Goal: Communication & Community: Answer question/provide support

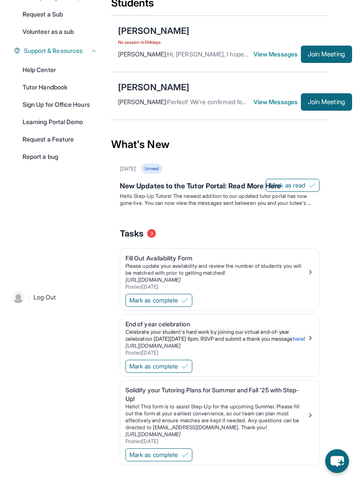
scroll to position [172, 0]
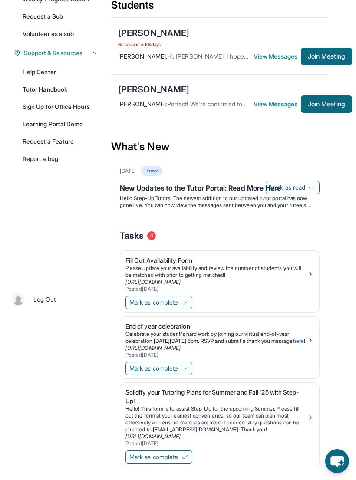
click at [153, 95] on div "[PERSON_NAME]" at bounding box center [153, 89] width 71 height 12
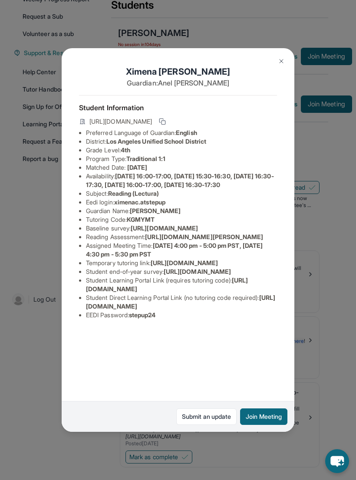
click at [216, 431] on div "Submit an update Join Meeting" at bounding box center [178, 416] width 232 height 31
click at [210, 424] on link "Submit an update" at bounding box center [206, 416] width 60 height 16
click at [281, 58] on img at bounding box center [281, 61] width 7 height 7
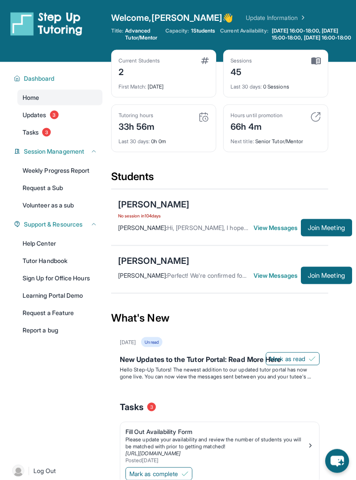
scroll to position [0, 0]
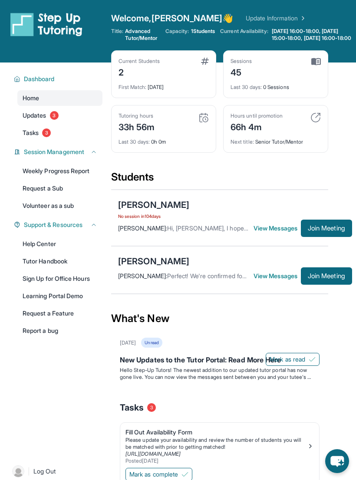
click at [149, 267] on div "[PERSON_NAME]" at bounding box center [153, 261] width 71 height 12
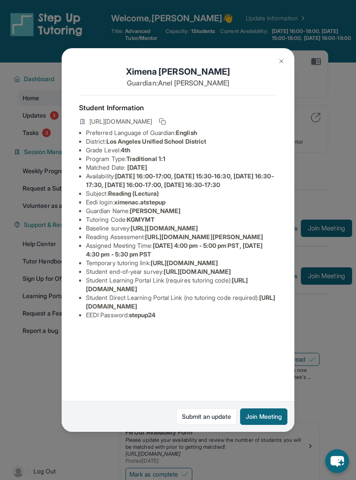
click at [282, 58] on img at bounding box center [281, 61] width 7 height 7
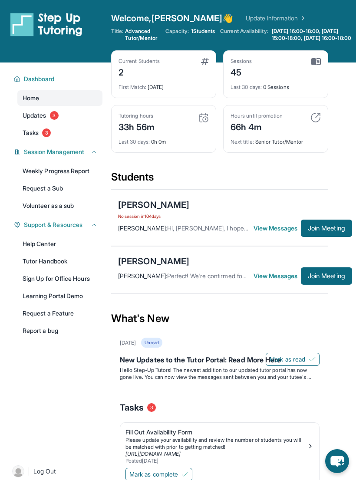
click at [153, 210] on div "[PERSON_NAME]" at bounding box center [153, 205] width 71 height 12
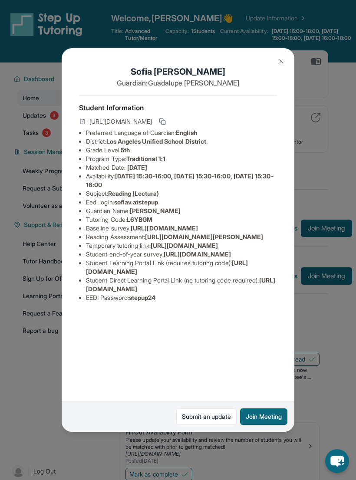
click at [276, 60] on button at bounding box center [280, 60] width 17 height 17
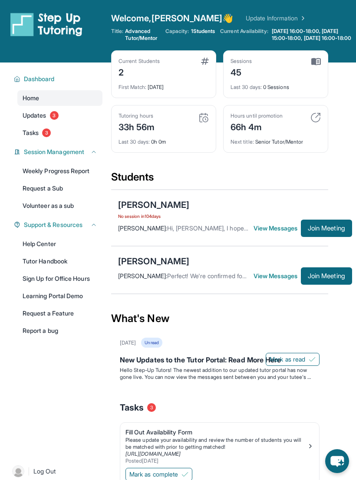
click at [161, 266] on div "[PERSON_NAME]" at bounding box center [153, 261] width 71 height 12
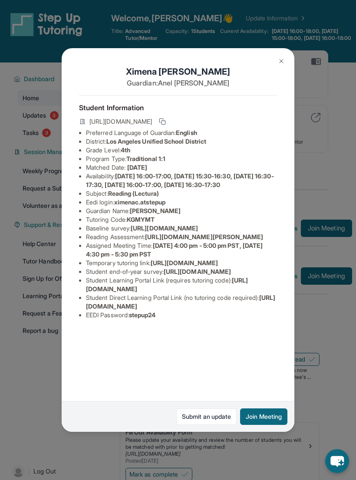
click at [279, 58] on img at bounding box center [281, 61] width 7 height 7
